Goal: Information Seeking & Learning: Learn about a topic

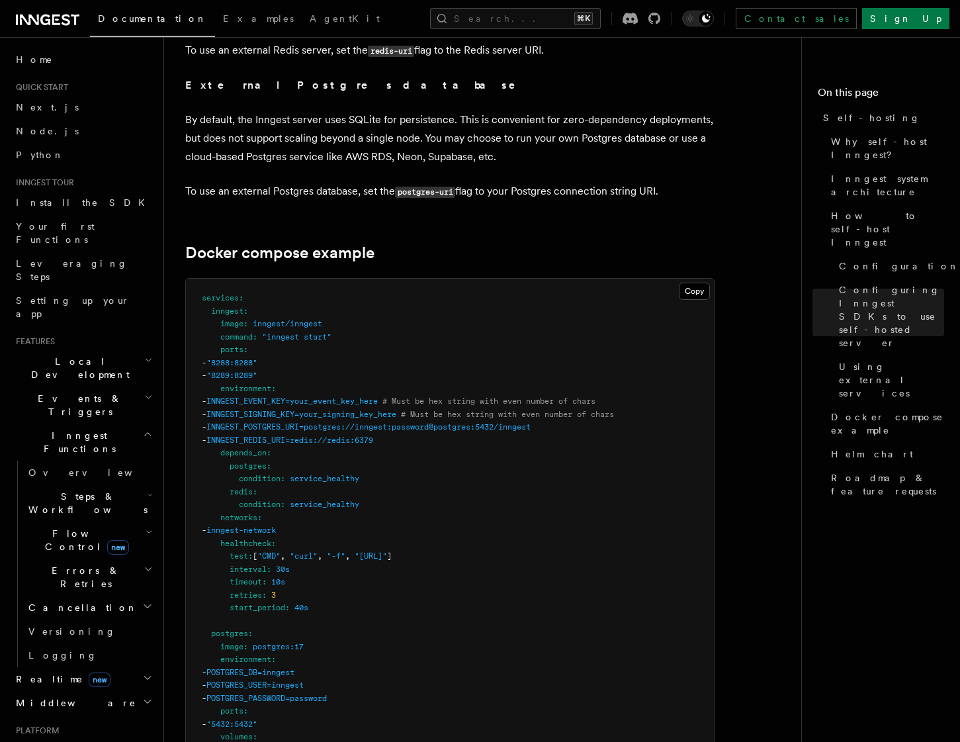
scroll to position [508, 0]
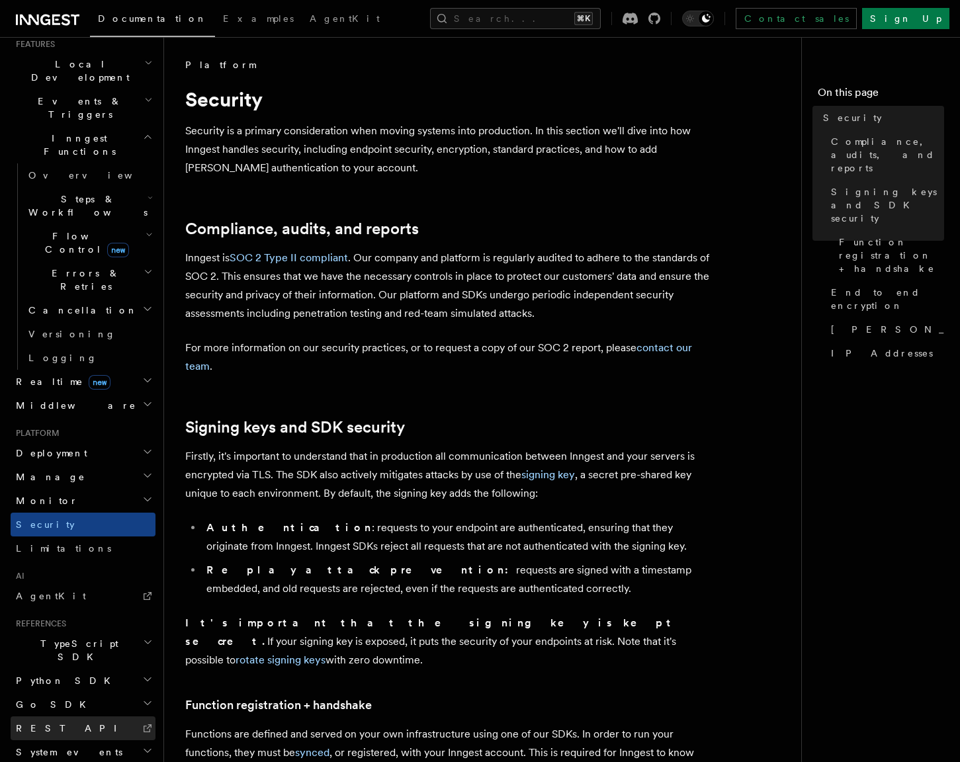
scroll to position [297, 0]
click at [65, 717] on link "REST API" at bounding box center [83, 729] width 145 height 24
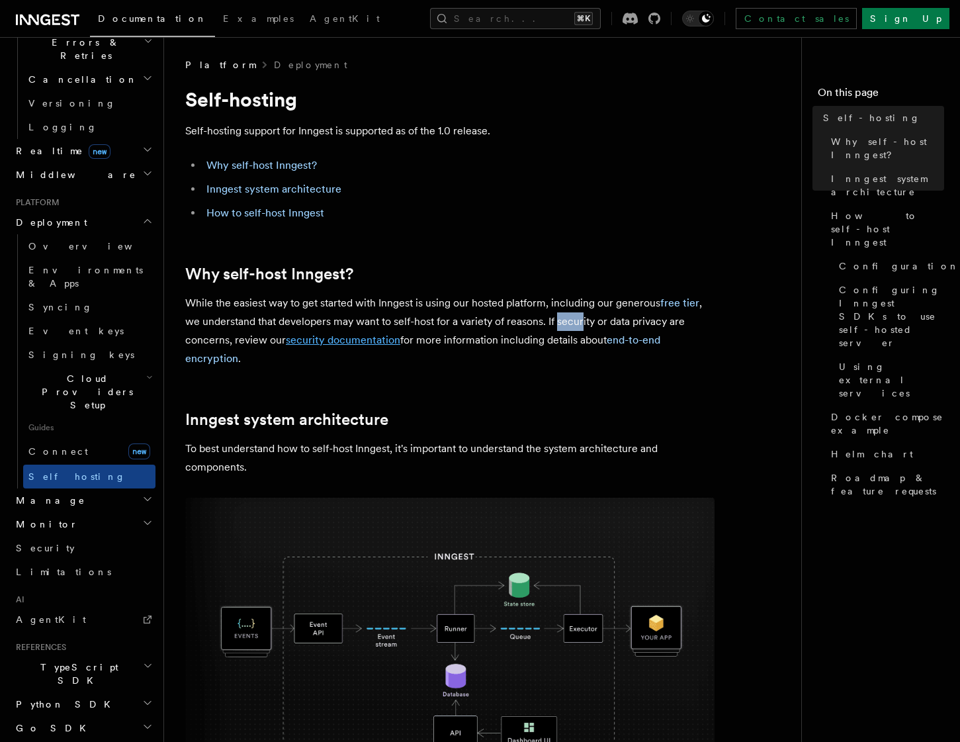
click at [331, 340] on link "security documentation" at bounding box center [343, 340] width 115 height 13
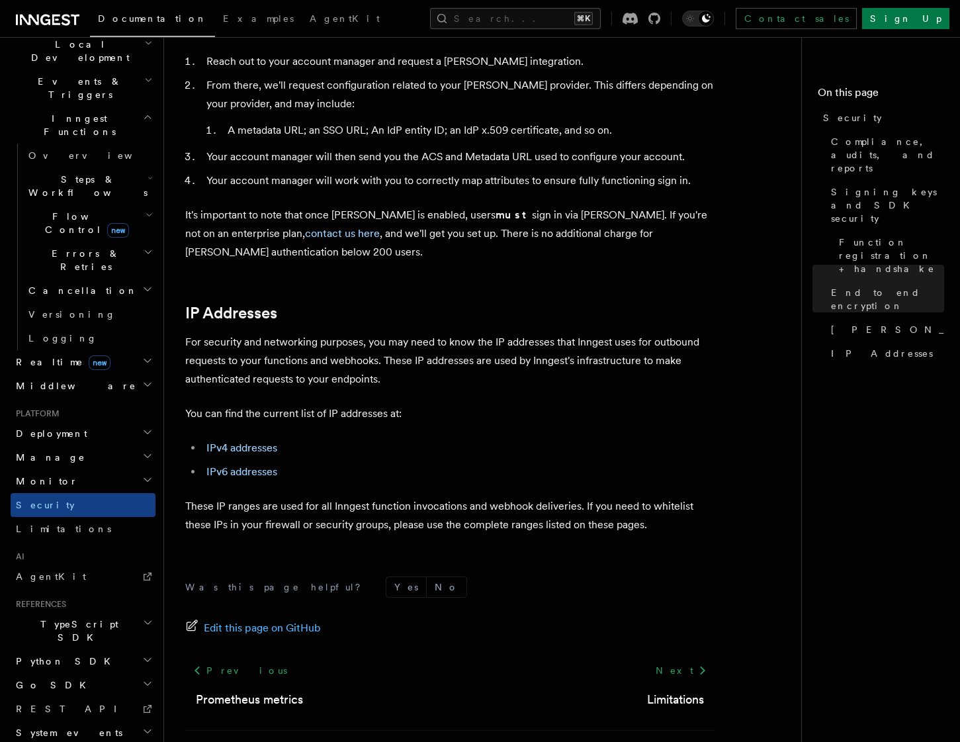
scroll to position [1538, 0]
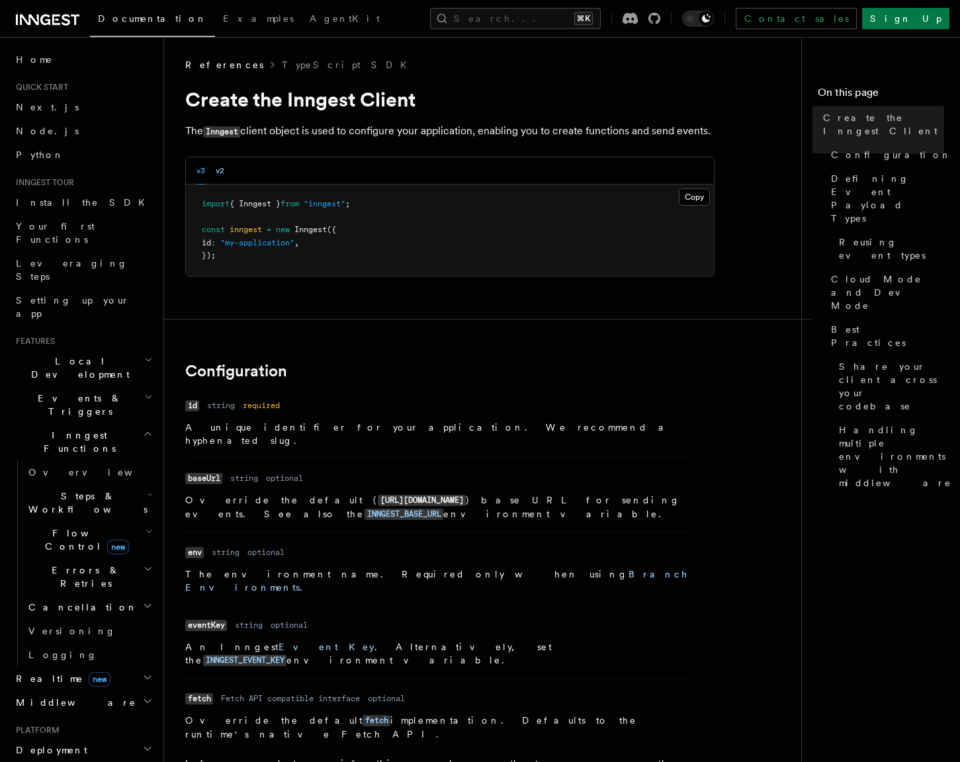
click at [222, 185] on button "v2" at bounding box center [220, 171] width 9 height 27
click at [202, 185] on button "v3" at bounding box center [201, 171] width 9 height 27
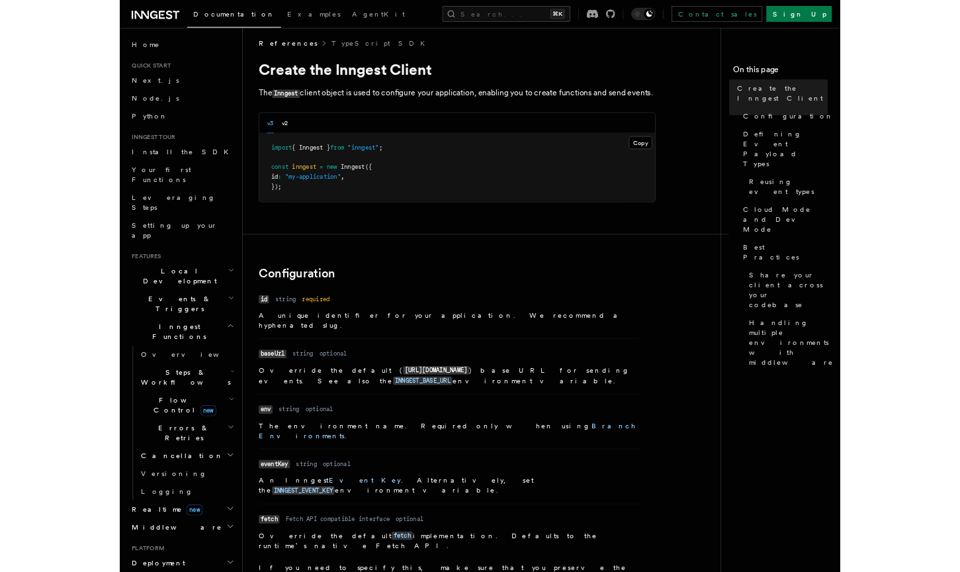
scroll to position [9, 0]
